Goal: Task Accomplishment & Management: Manage account settings

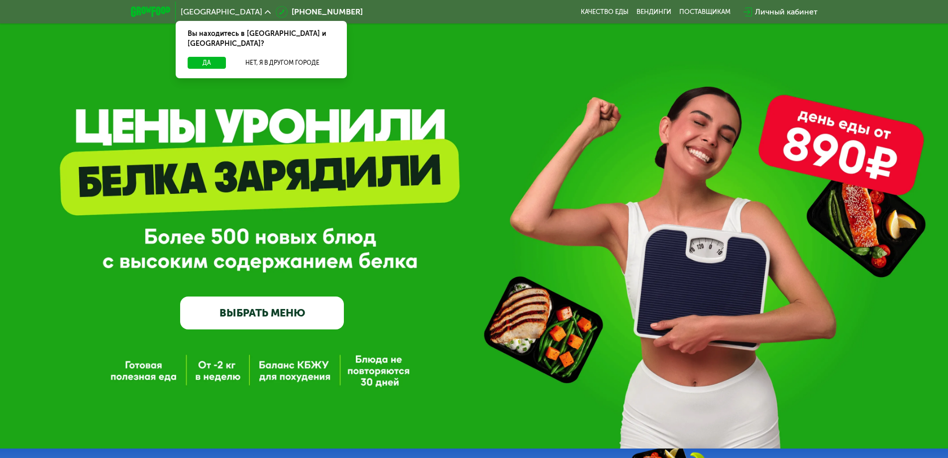
click at [770, 9] on div "Личный кабинет" at bounding box center [786, 12] width 63 height 12
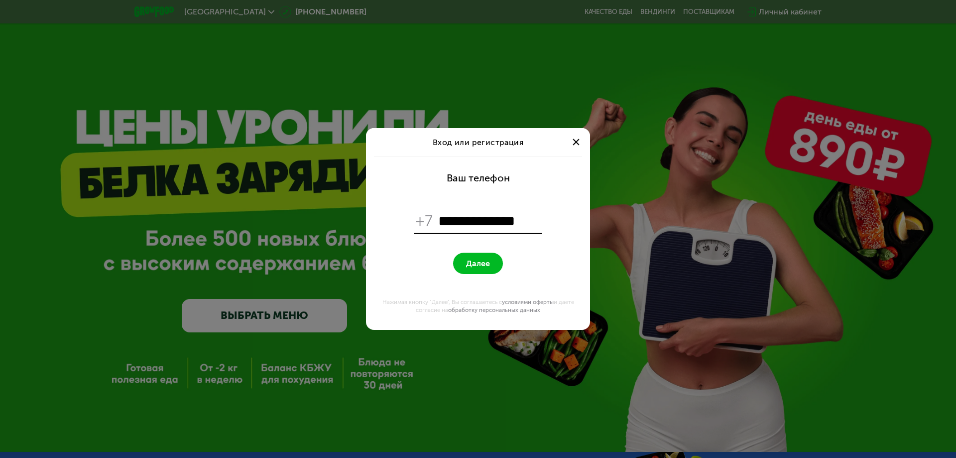
type input "**********"
click at [489, 265] on span "Далее" at bounding box center [478, 262] width 24 height 9
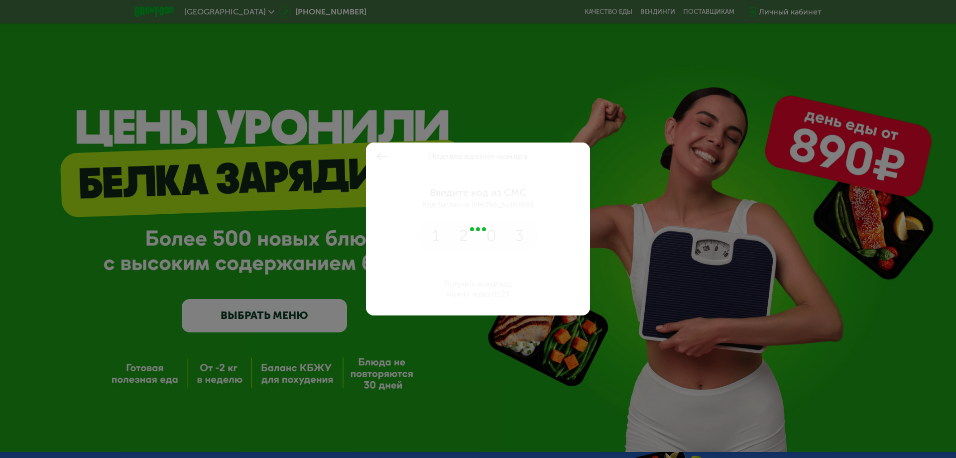
type input "****"
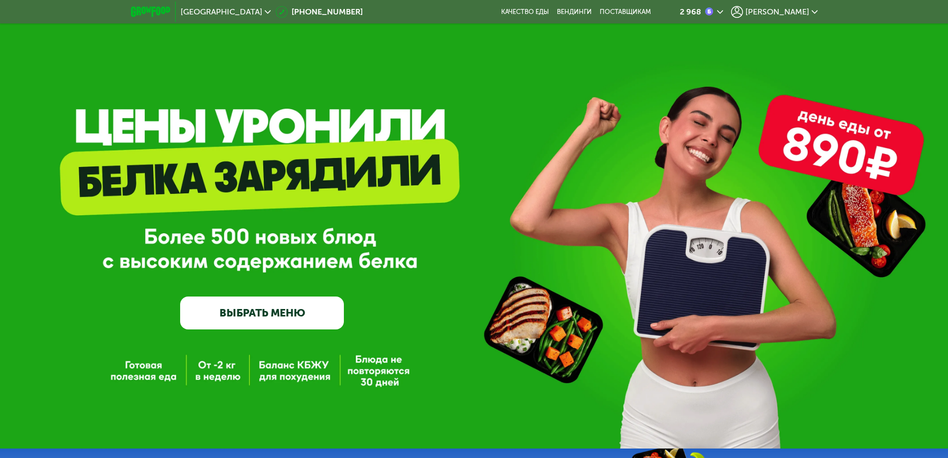
click at [796, 10] on span "[PERSON_NAME]" at bounding box center [778, 12] width 64 height 8
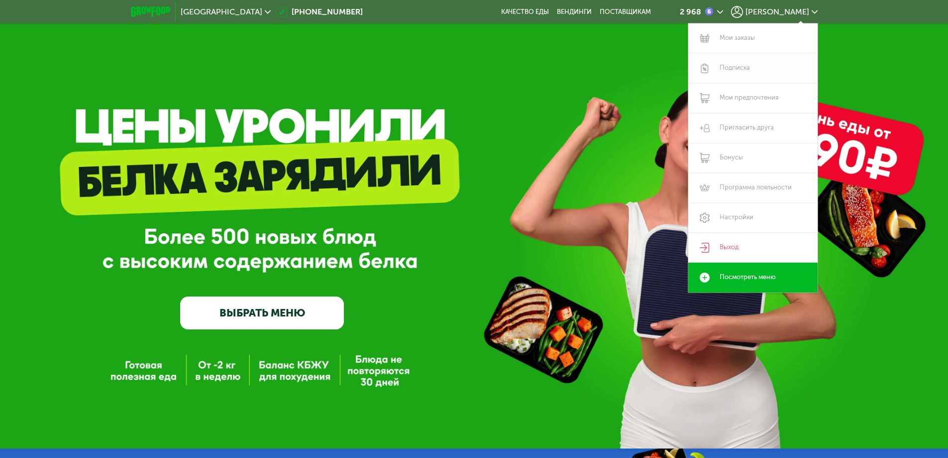
click at [729, 68] on link "Подписка" at bounding box center [753, 68] width 129 height 30
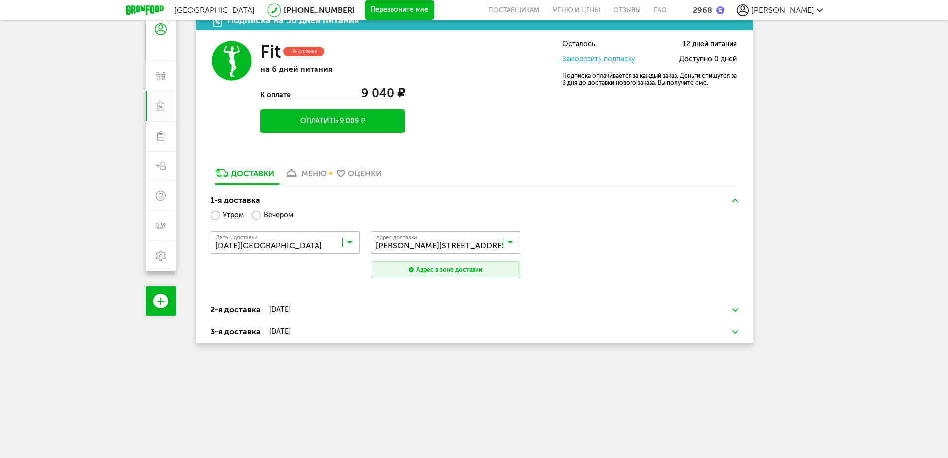
scroll to position [53, 0]
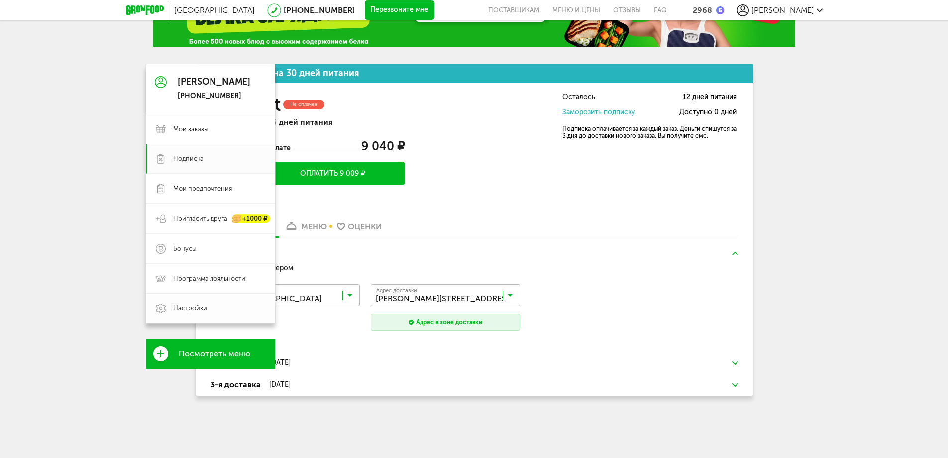
click at [198, 309] on span "Настройки" at bounding box center [190, 308] width 34 height 9
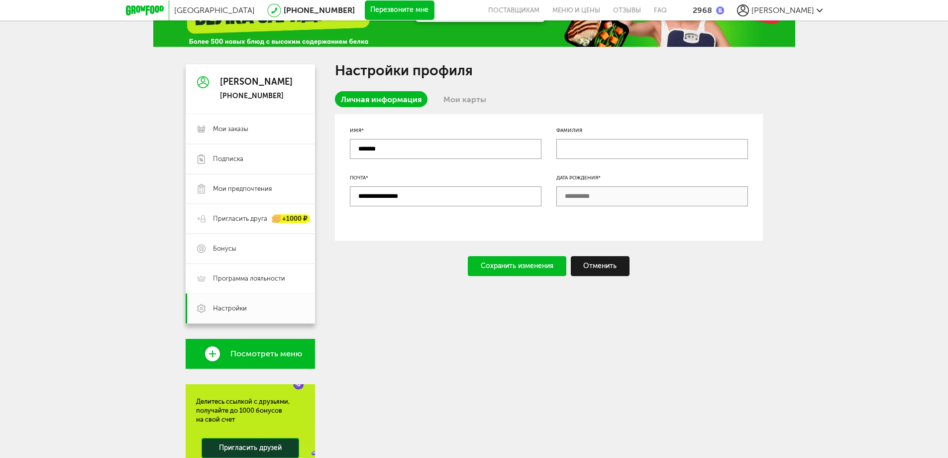
click at [478, 100] on link "Мои карты" at bounding box center [465, 99] width 55 height 16
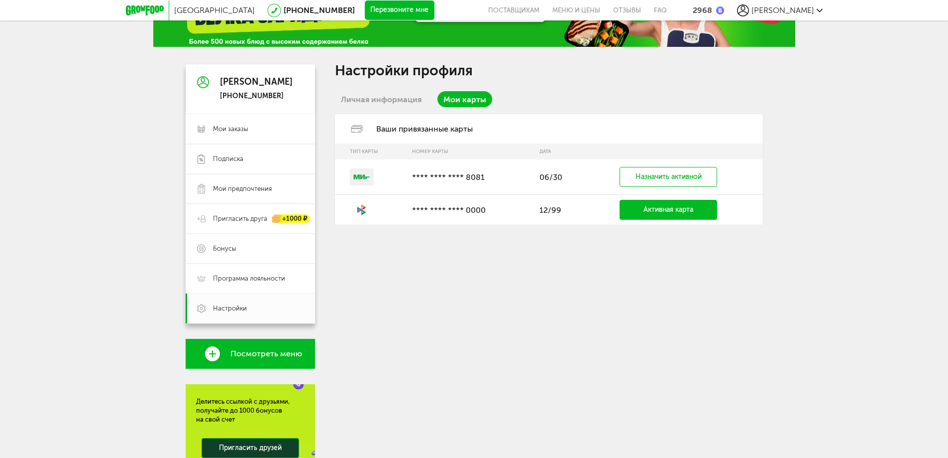
click at [406, 96] on link "Личная информация" at bounding box center [381, 99] width 93 height 16
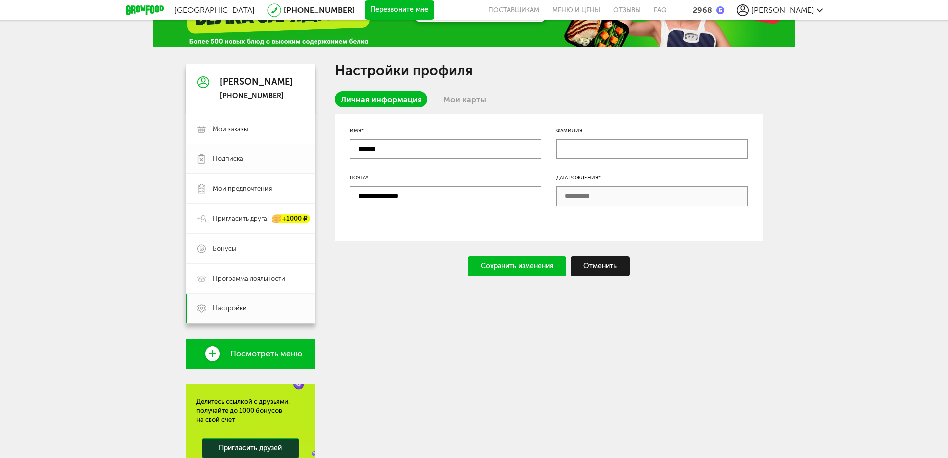
click at [227, 160] on span "Подписка" at bounding box center [228, 158] width 30 height 9
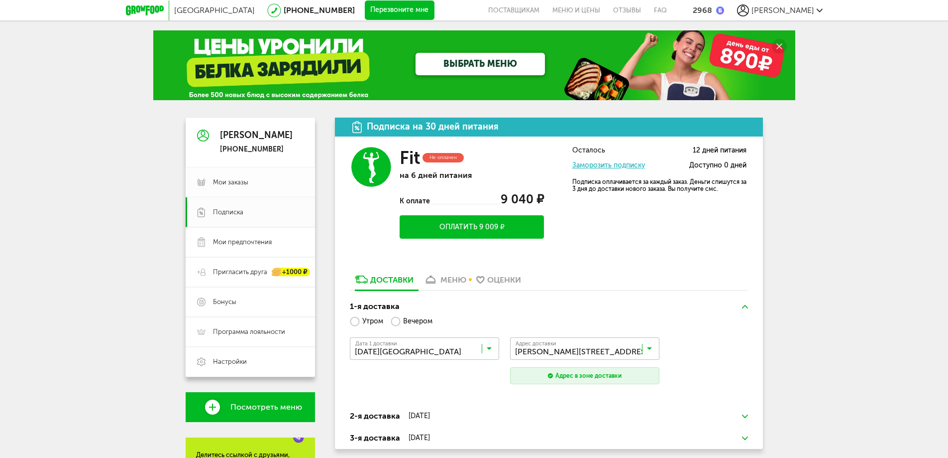
click at [226, 190] on link "Мои заказы" at bounding box center [250, 182] width 129 height 30
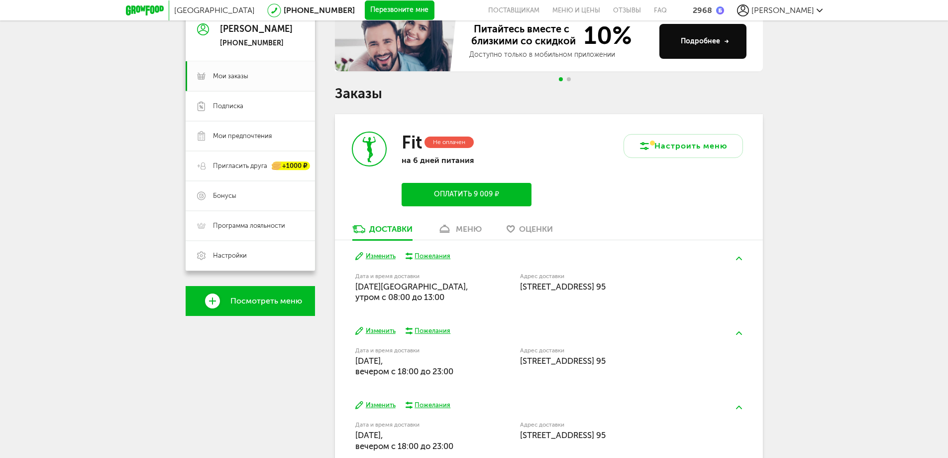
scroll to position [159, 0]
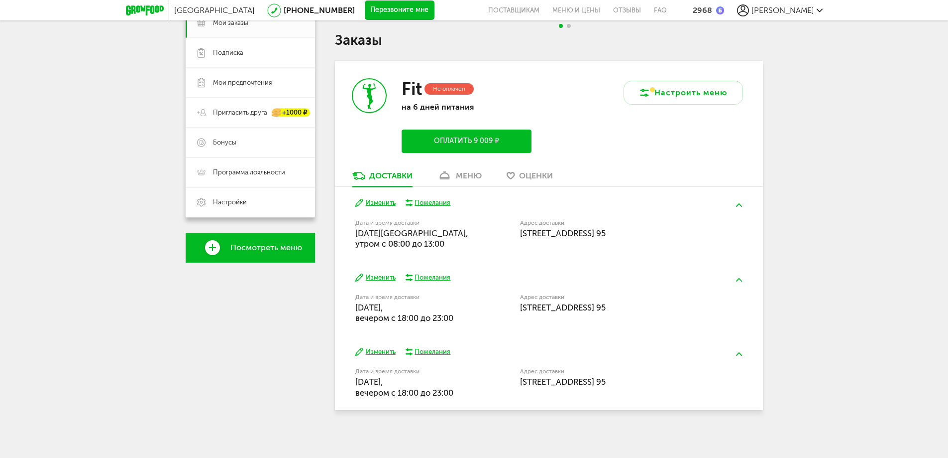
click at [380, 204] on button "Изменить" at bounding box center [375, 202] width 40 height 9
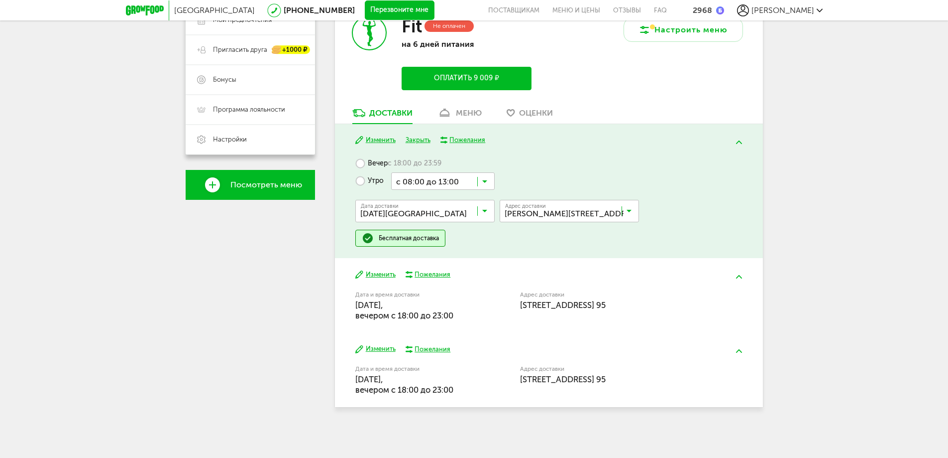
scroll to position [169, 0]
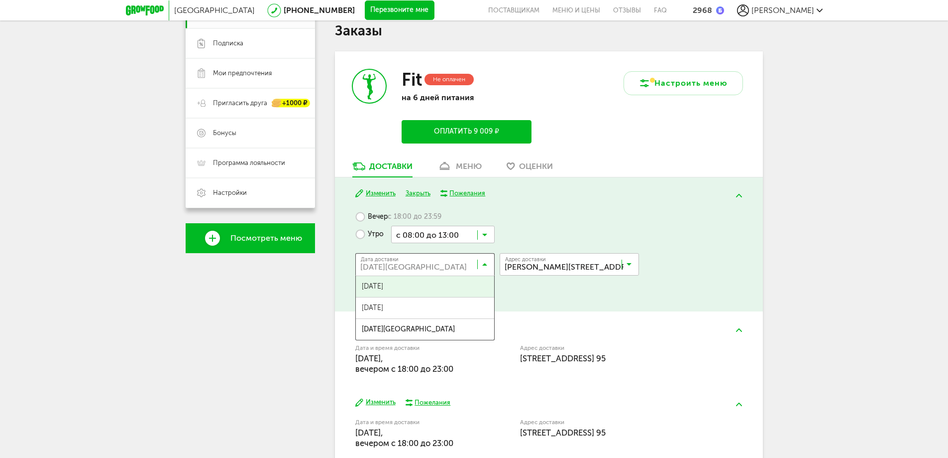
click at [485, 263] on icon at bounding box center [484, 266] width 5 height 10
drag, startPoint x: 182, startPoint y: 355, endPoint x: 188, endPoint y: 356, distance: 6.1
click at [182, 355] on div "Москва [PHONE_NUMBER] Перезвоните мне поставщикам Меню и цены Отзывы FAQ 2968 […" at bounding box center [474, 171] width 948 height 680
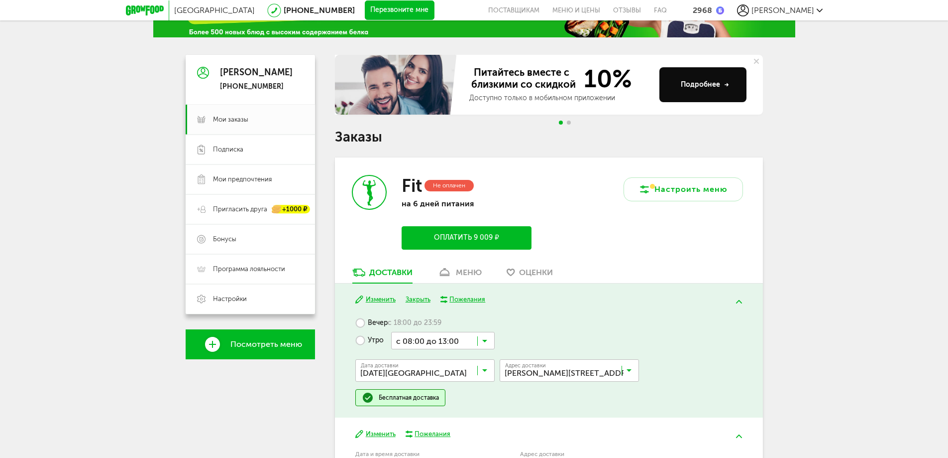
scroll to position [0, 0]
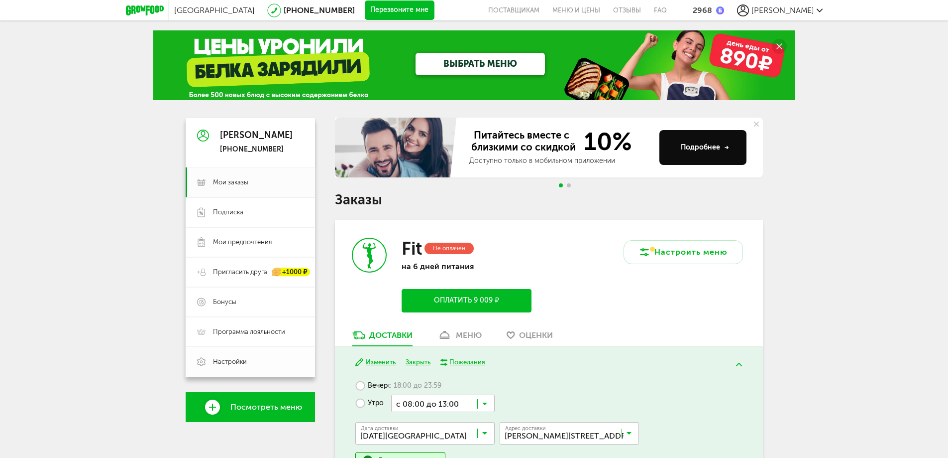
click at [230, 363] on span "Настройки" at bounding box center [230, 361] width 34 height 9
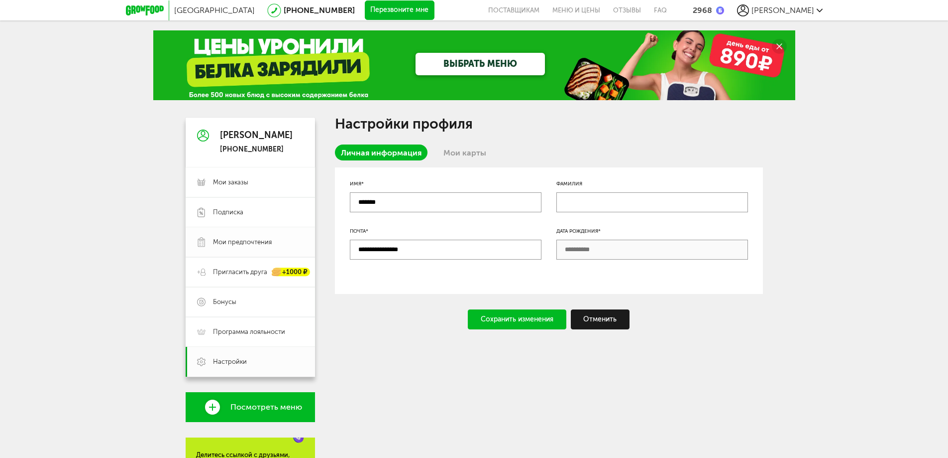
click at [231, 240] on span "Мои предпочтения" at bounding box center [242, 241] width 59 height 9
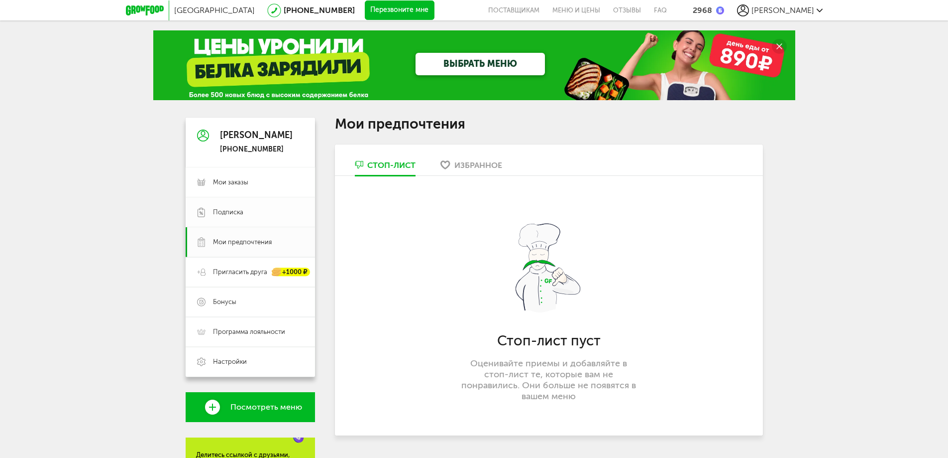
click at [235, 211] on span "Подписка" at bounding box center [228, 212] width 30 height 9
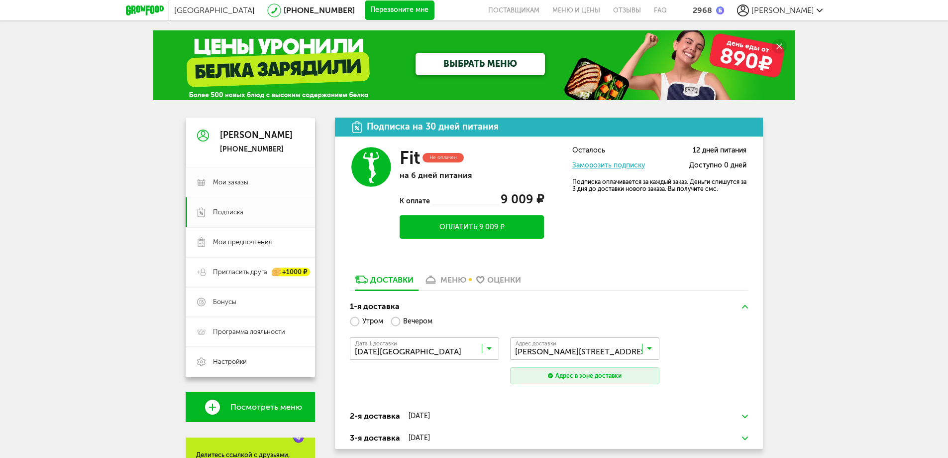
click at [240, 183] on span "Мои заказы" at bounding box center [230, 182] width 35 height 9
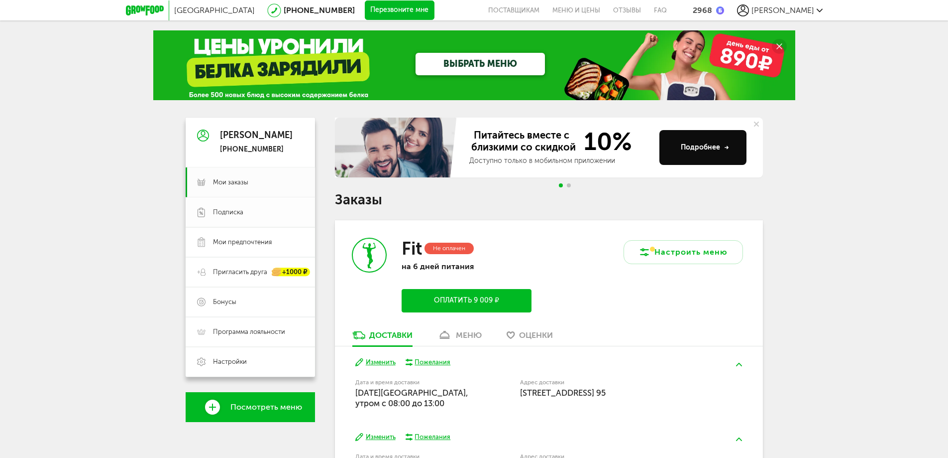
click at [240, 210] on span "Подписка" at bounding box center [228, 212] width 30 height 9
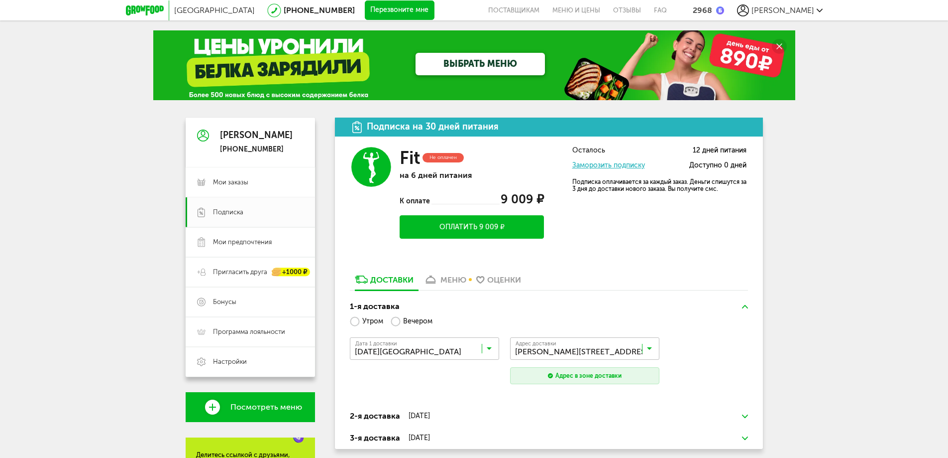
scroll to position [53, 0]
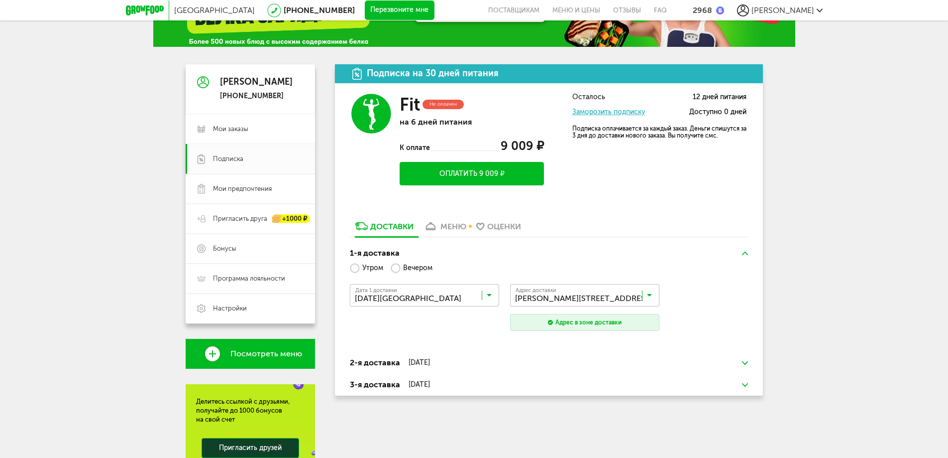
click at [239, 88] on div "[PERSON_NAME] [PHONE_NUMBER]" at bounding box center [256, 88] width 73 height 23
click at [224, 307] on span "Настройки" at bounding box center [230, 308] width 34 height 9
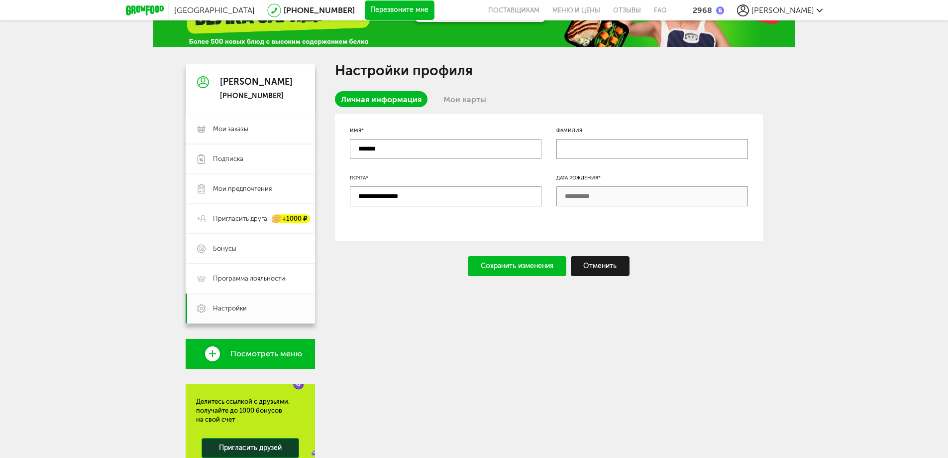
click at [466, 97] on link "Мои карты" at bounding box center [465, 99] width 55 height 16
